Goal: Task Accomplishment & Management: Manage account settings

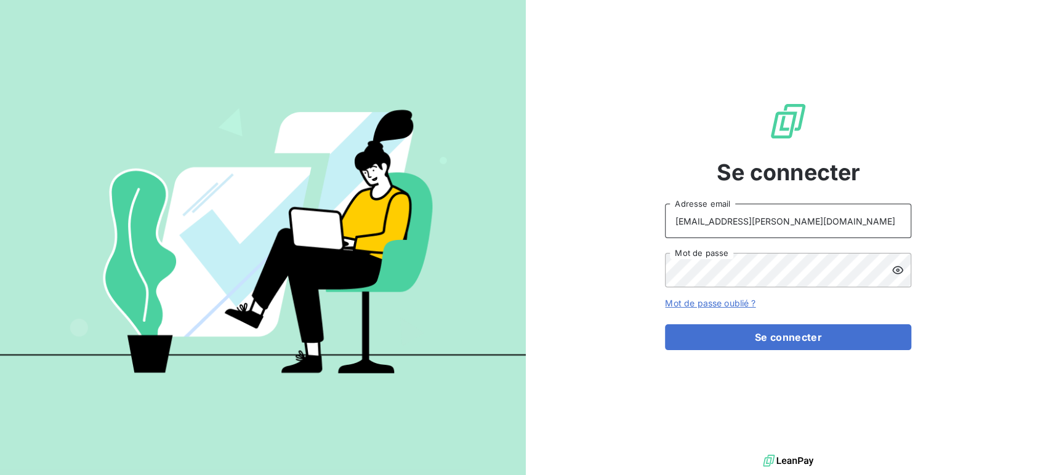
click at [829, 215] on input "[EMAIL_ADDRESS][PERSON_NAME][DOMAIN_NAME]" at bounding box center [788, 221] width 246 height 34
type input "[EMAIL_ADDRESS][PERSON_NAME][DOMAIN_NAME]"
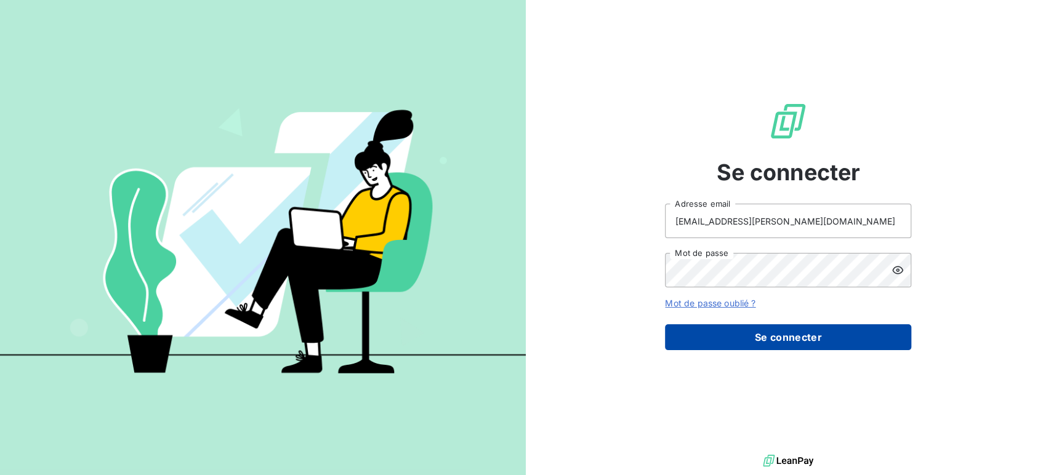
click at [791, 337] on button "Se connecter" at bounding box center [788, 337] width 246 height 26
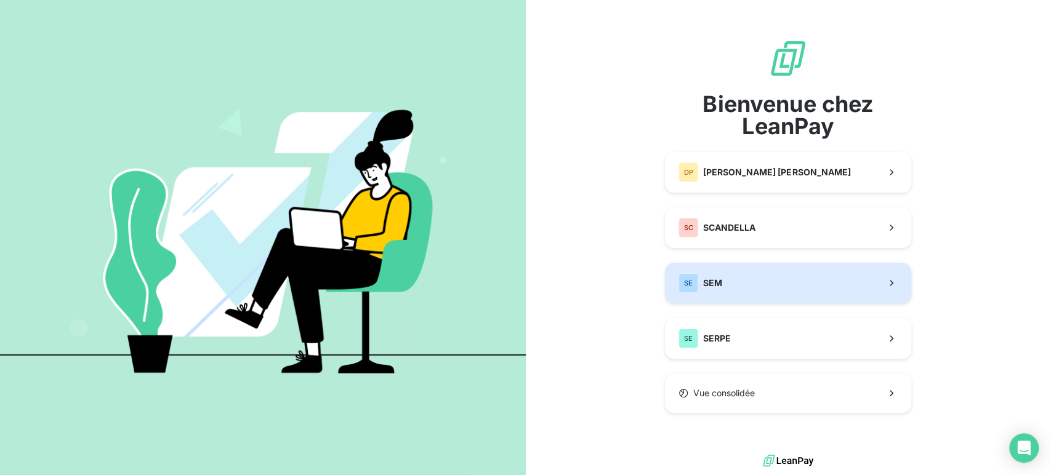
click at [750, 274] on button "SE SEM" at bounding box center [788, 283] width 246 height 41
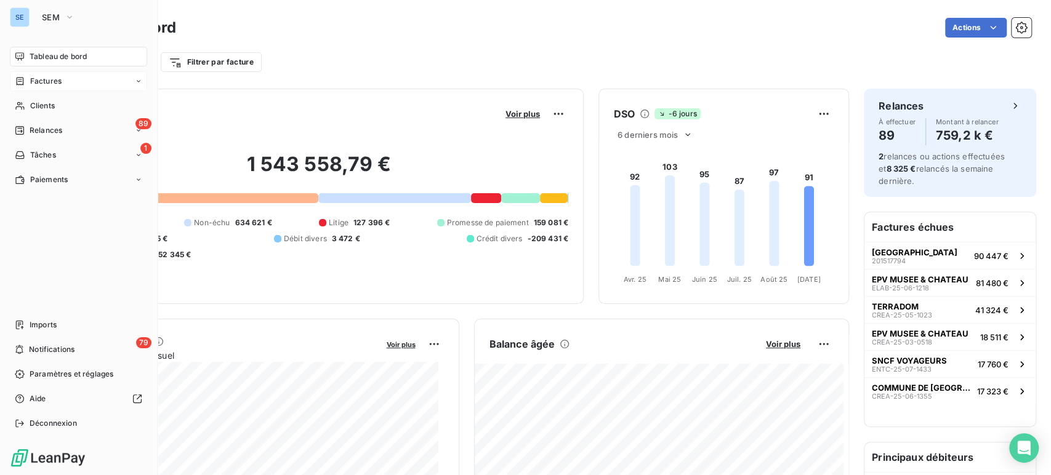
click at [50, 82] on span "Factures" at bounding box center [45, 81] width 31 height 11
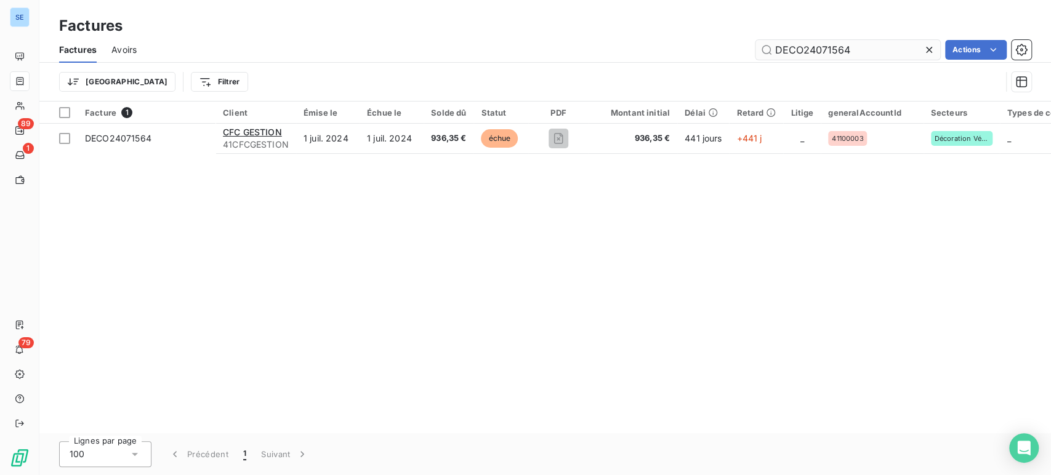
click at [926, 48] on icon at bounding box center [929, 50] width 12 height 12
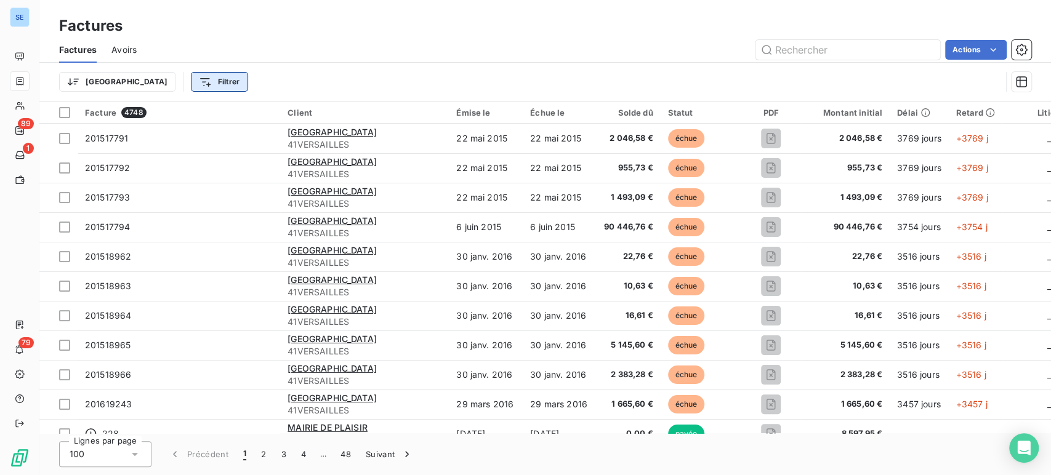
click at [158, 83] on html "SE 89 1 79 Factures Factures Avoirs Actions Trier Filtrer Facture 4748 Client É…" at bounding box center [525, 237] width 1051 height 475
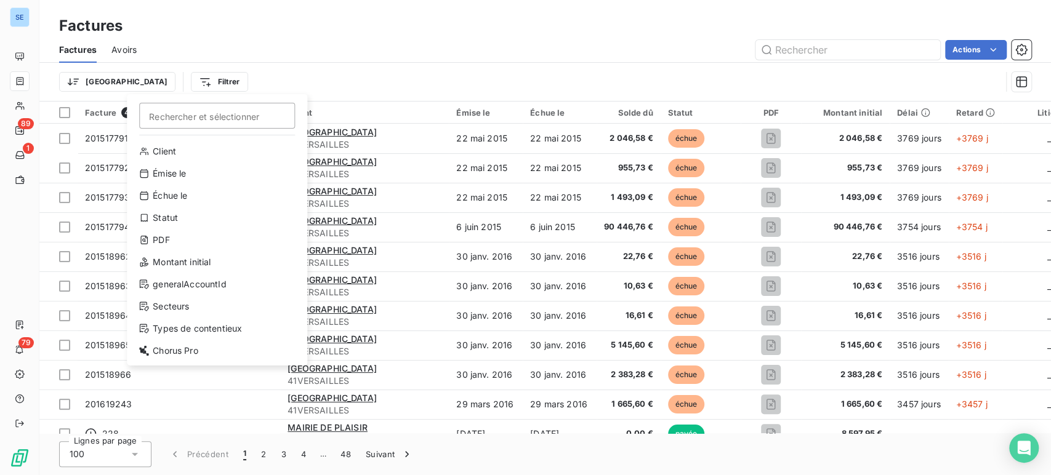
click at [331, 69] on html "SE 89 1 79 Factures Factures Avoirs Actions Trier Filtrer Rechercher et sélecti…" at bounding box center [525, 237] width 1051 height 475
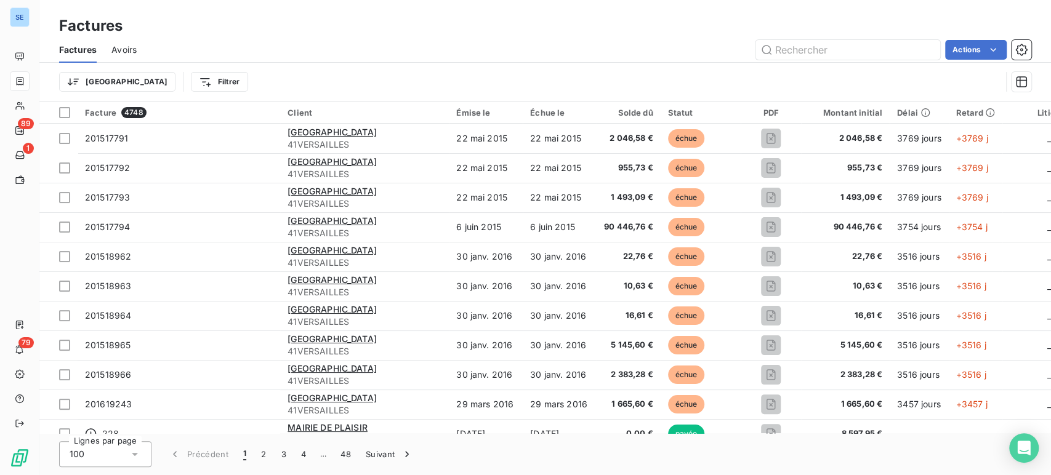
click at [173, 81] on html "SE 89 1 79 Factures Factures Avoirs Actions Trier Filtrer Facture 4748 Client É…" at bounding box center [525, 237] width 1051 height 475
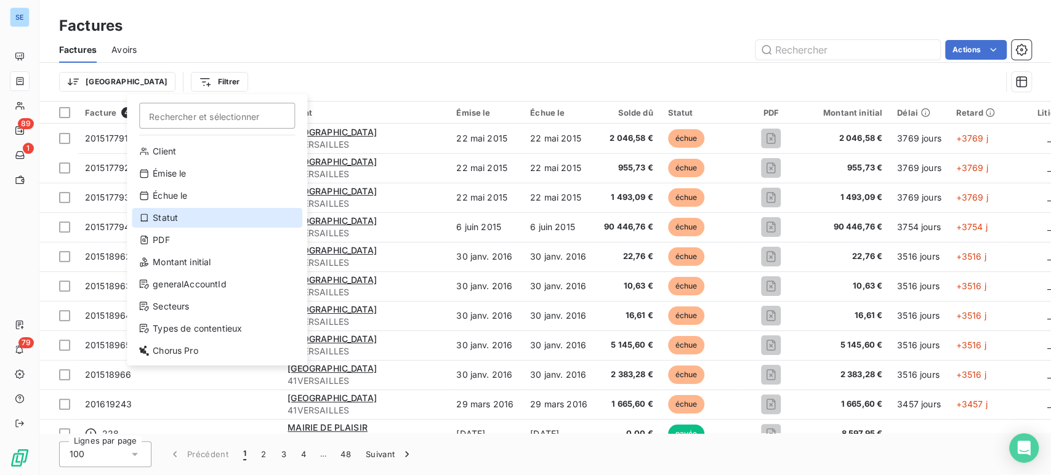
click at [188, 222] on div "Statut" at bounding box center [217, 218] width 170 height 20
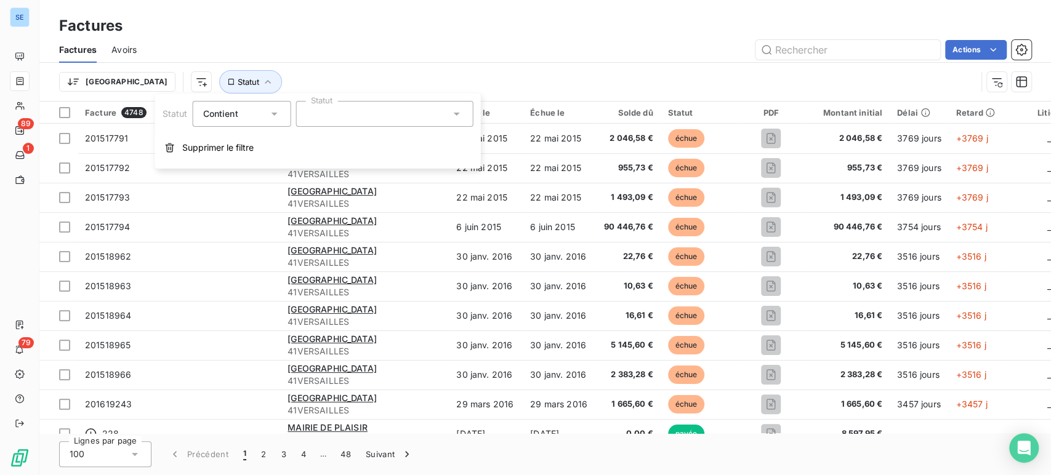
click at [471, 113] on div at bounding box center [383, 114] width 177 height 26
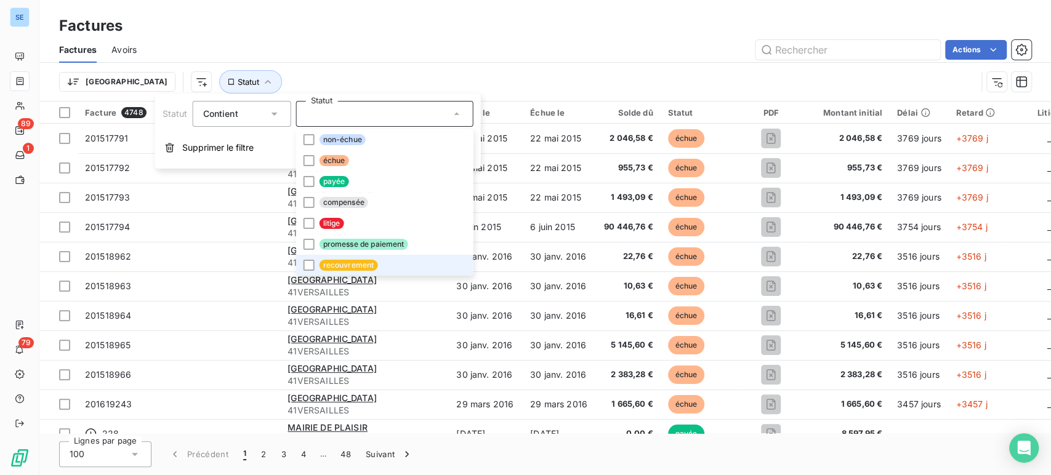
click at [354, 265] on span "recouvrement" at bounding box center [348, 265] width 58 height 11
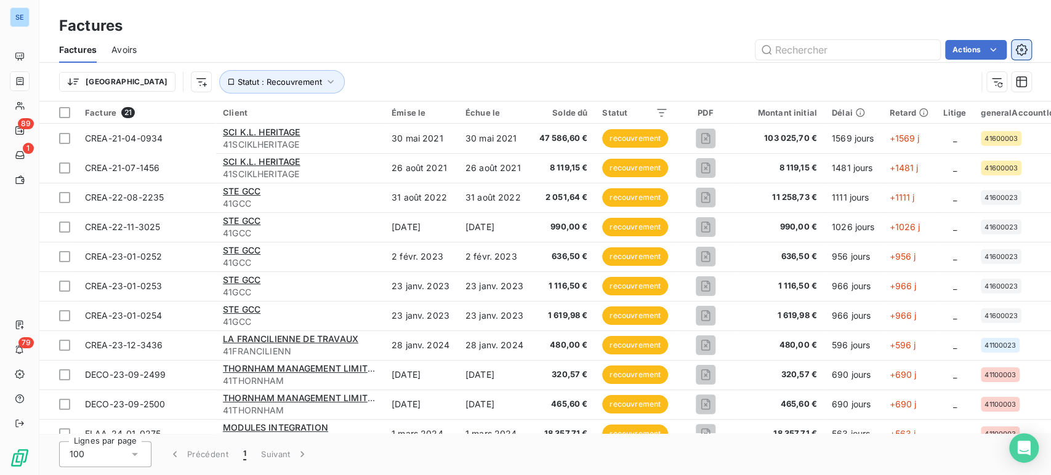
click at [1024, 44] on icon "button" at bounding box center [1021, 50] width 12 height 12
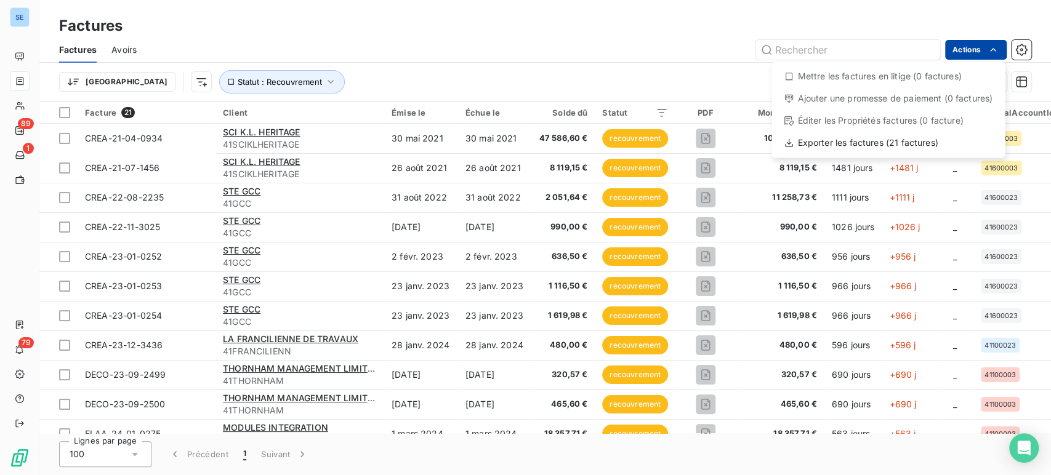
click at [964, 48] on html "SE 89 1 79 Factures Factures Avoirs Actions Mettre les factures en litige (0 fa…" at bounding box center [525, 237] width 1051 height 475
click at [841, 140] on div "Exporter les factures (21 factures)" at bounding box center [887, 143] width 223 height 20
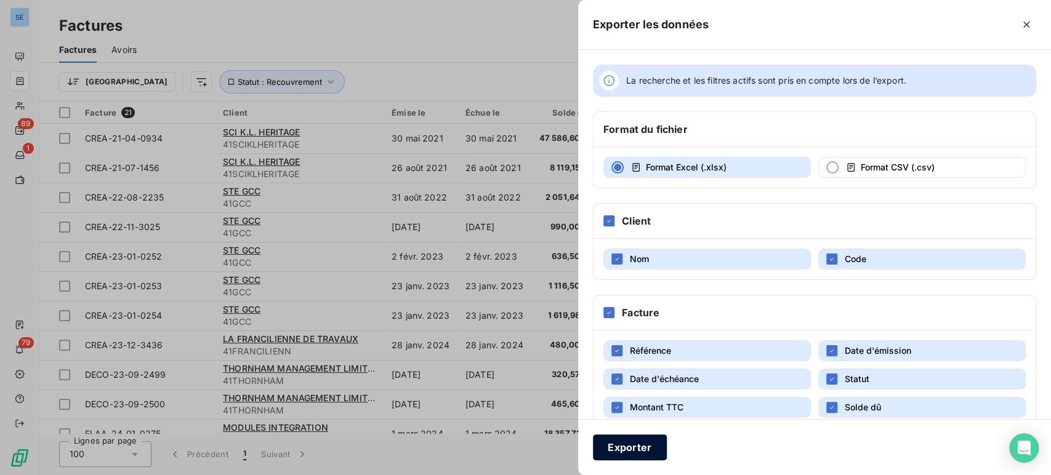
click at [641, 444] on button "Exporter" at bounding box center [630, 448] width 74 height 26
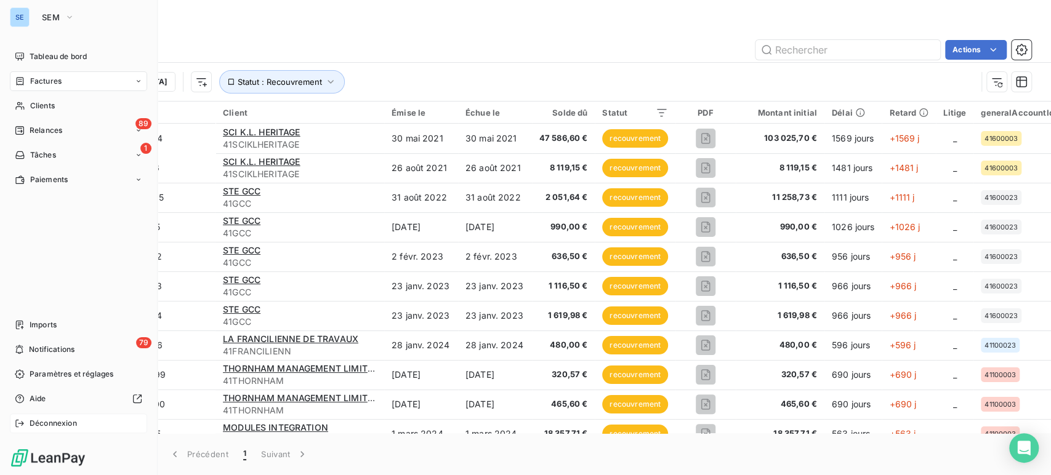
click at [47, 419] on span "Déconnexion" at bounding box center [53, 423] width 47 height 11
